Goal: Task Accomplishment & Management: Manage account settings

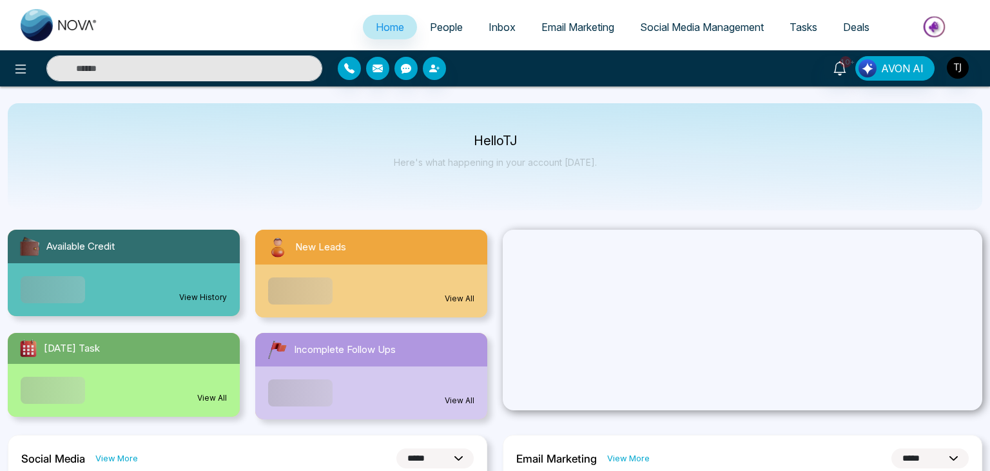
select select "*"
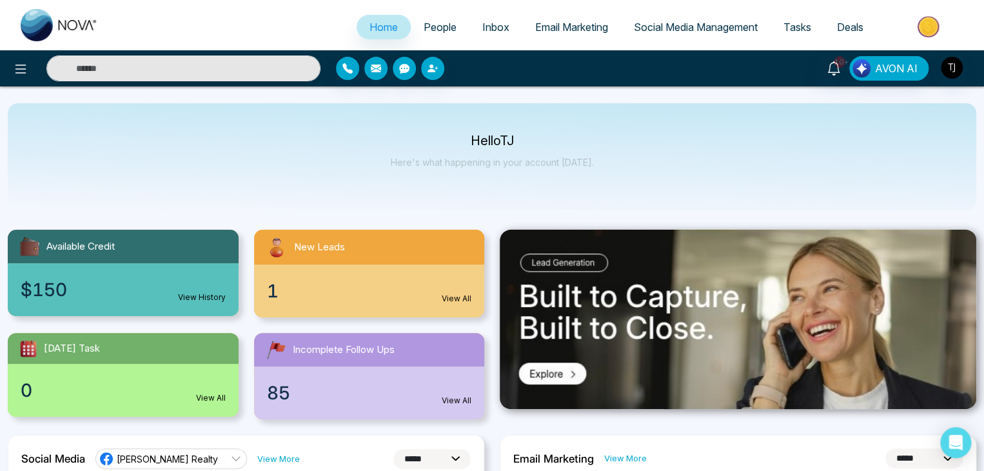
click at [431, 26] on span "People" at bounding box center [439, 27] width 33 height 13
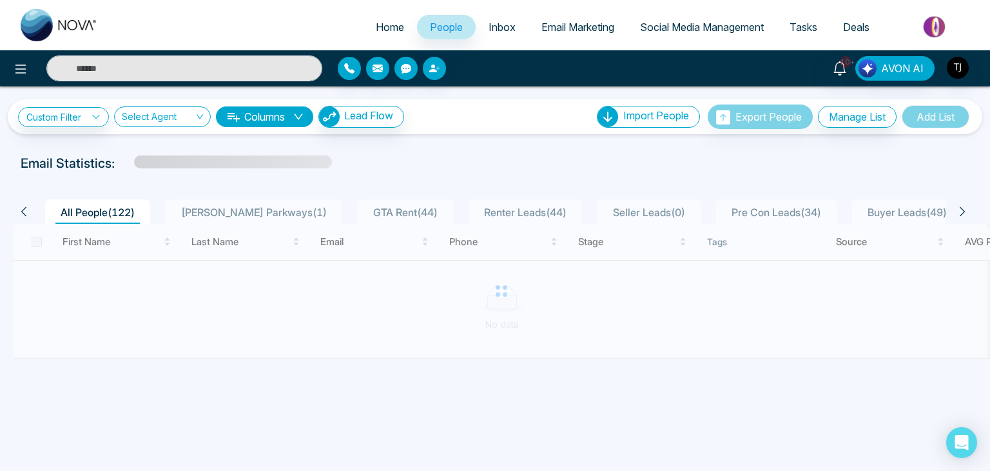
click at [390, 23] on span "Home" at bounding box center [390, 27] width 28 height 13
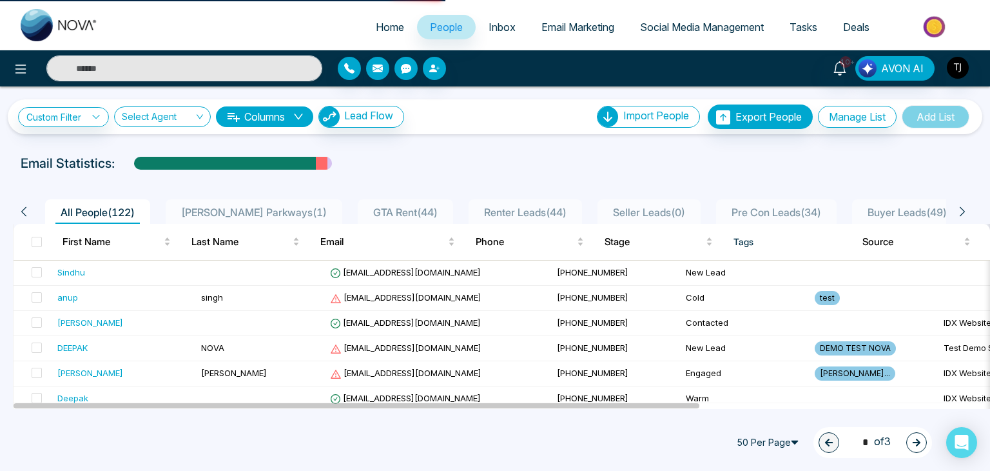
select select "*"
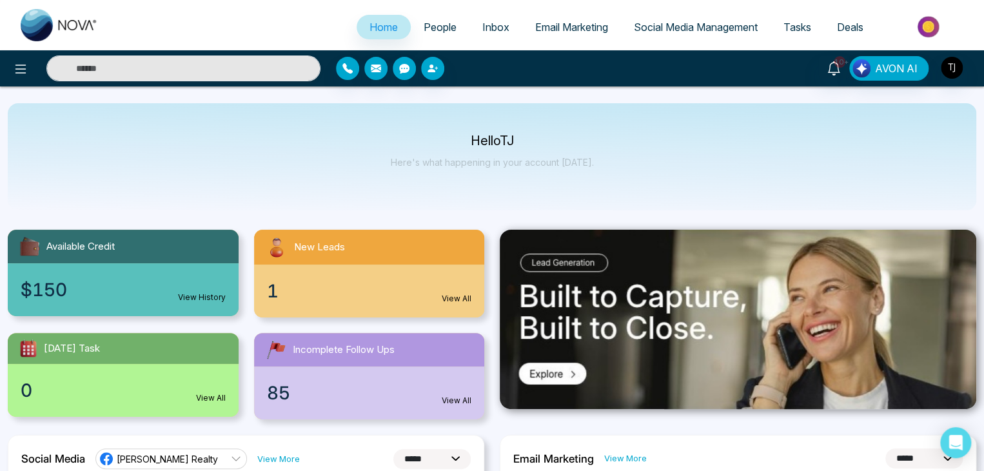
click at [940, 70] on img "button" at bounding box center [951, 68] width 22 height 22
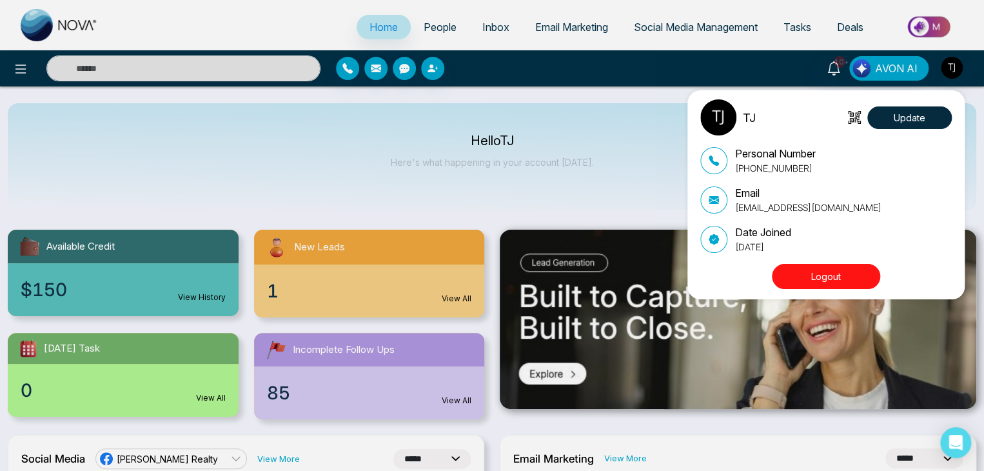
click at [633, 215] on div "TJ Update Personal Number +16472175256 Email tirstonjames@gmail.com Date Joined…" at bounding box center [492, 235] width 984 height 471
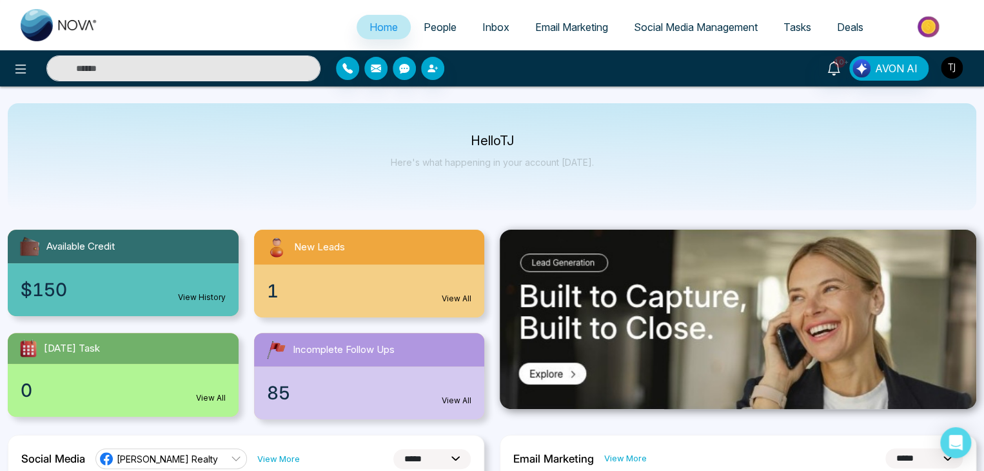
click at [952, 70] on img "button" at bounding box center [951, 68] width 22 height 22
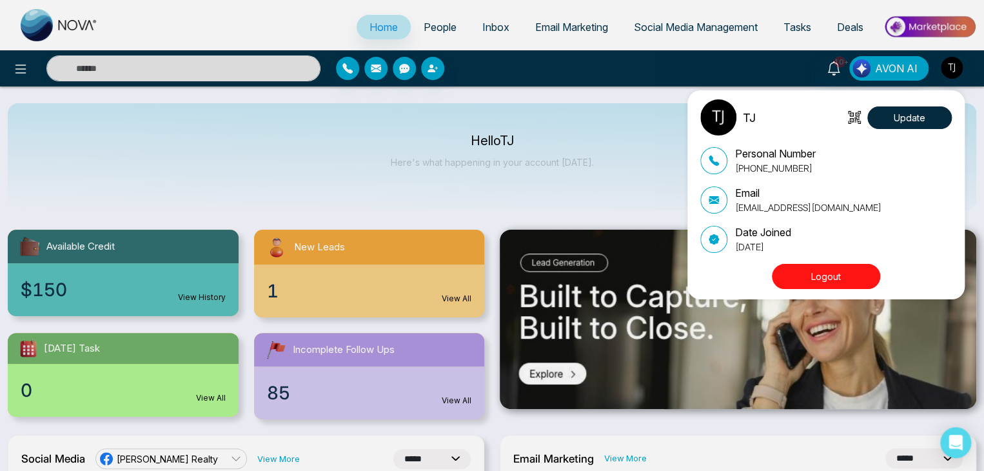
click at [820, 281] on button "Logout" at bounding box center [826, 276] width 108 height 25
